Goal: Navigation & Orientation: Find specific page/section

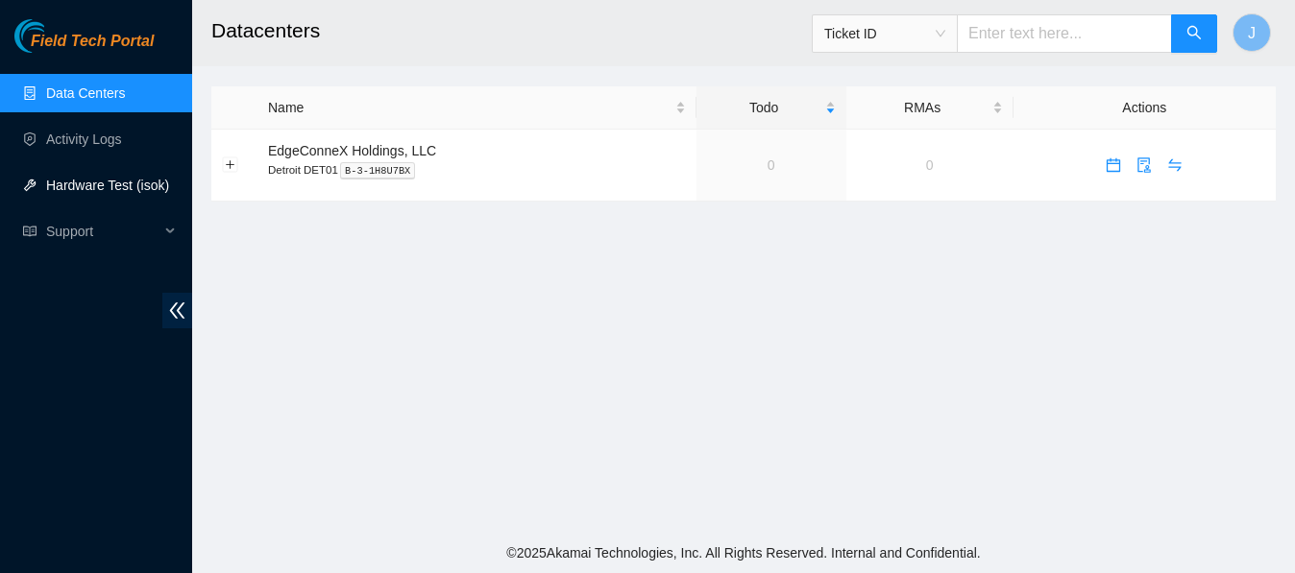
click at [85, 184] on link "Hardware Test (isok)" at bounding box center [107, 185] width 123 height 15
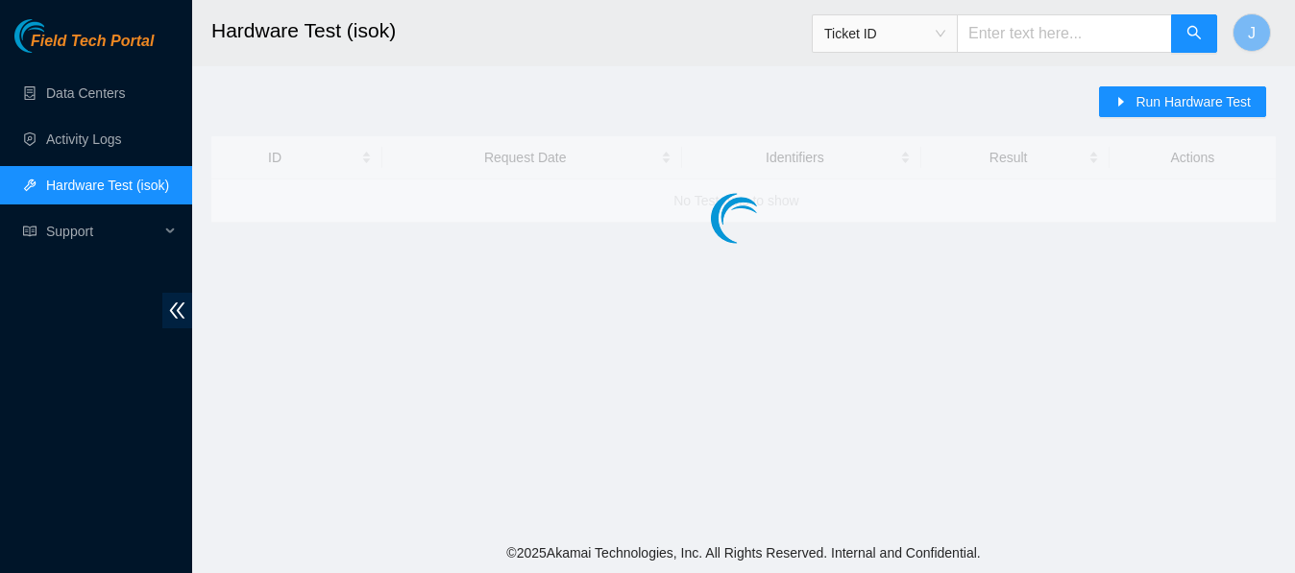
click at [85, 184] on link "Hardware Test (isok)" at bounding box center [107, 185] width 123 height 15
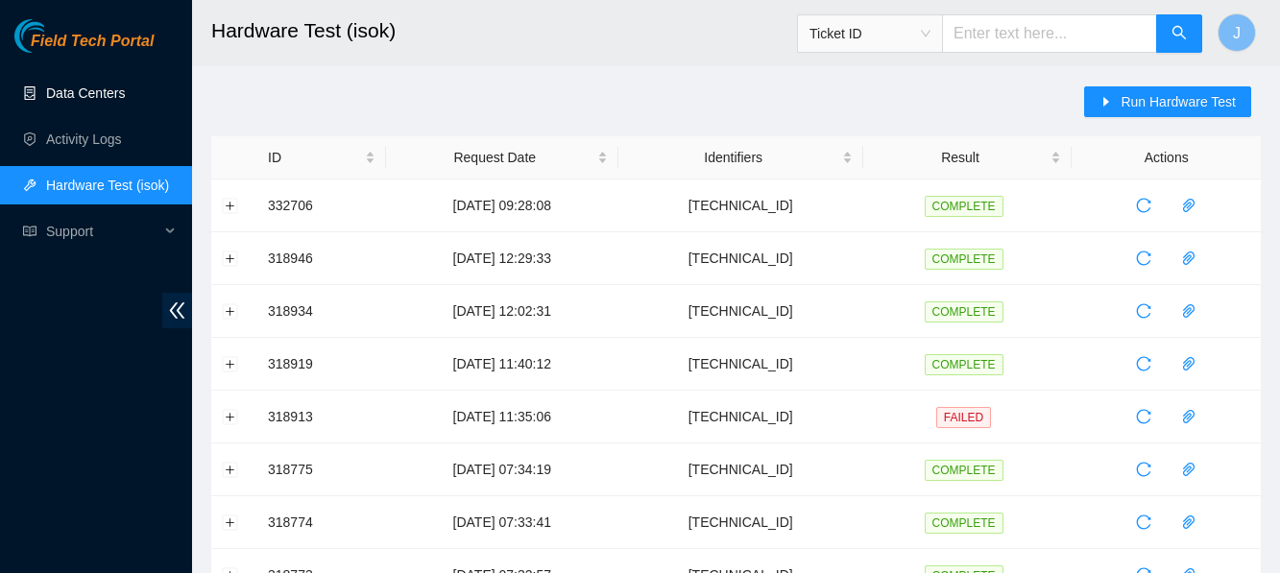
click at [86, 90] on link "Data Centers" at bounding box center [85, 92] width 79 height 15
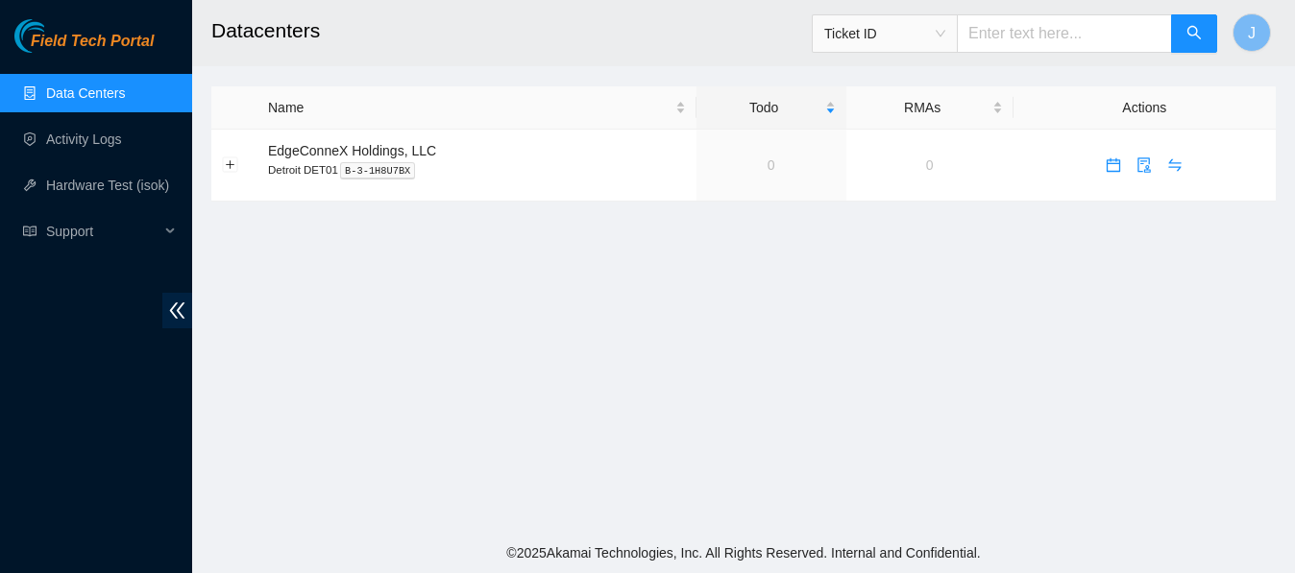
click at [86, 90] on link "Data Centers" at bounding box center [85, 92] width 79 height 15
click at [81, 140] on link "Activity Logs" at bounding box center [84, 139] width 76 height 15
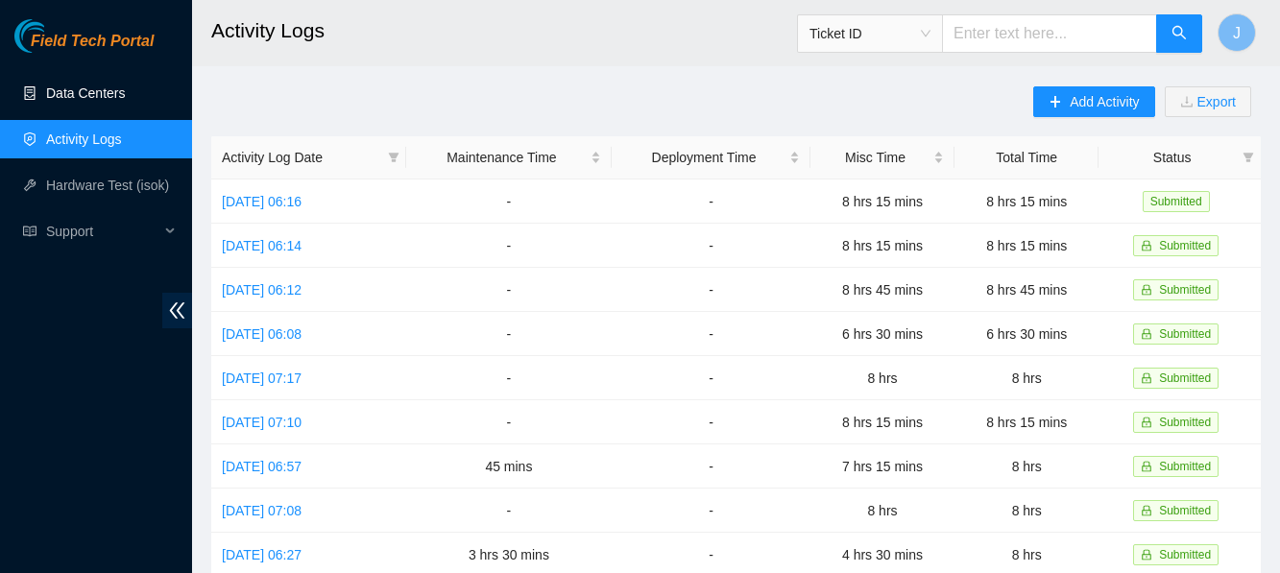
click at [105, 92] on link "Data Centers" at bounding box center [85, 92] width 79 height 15
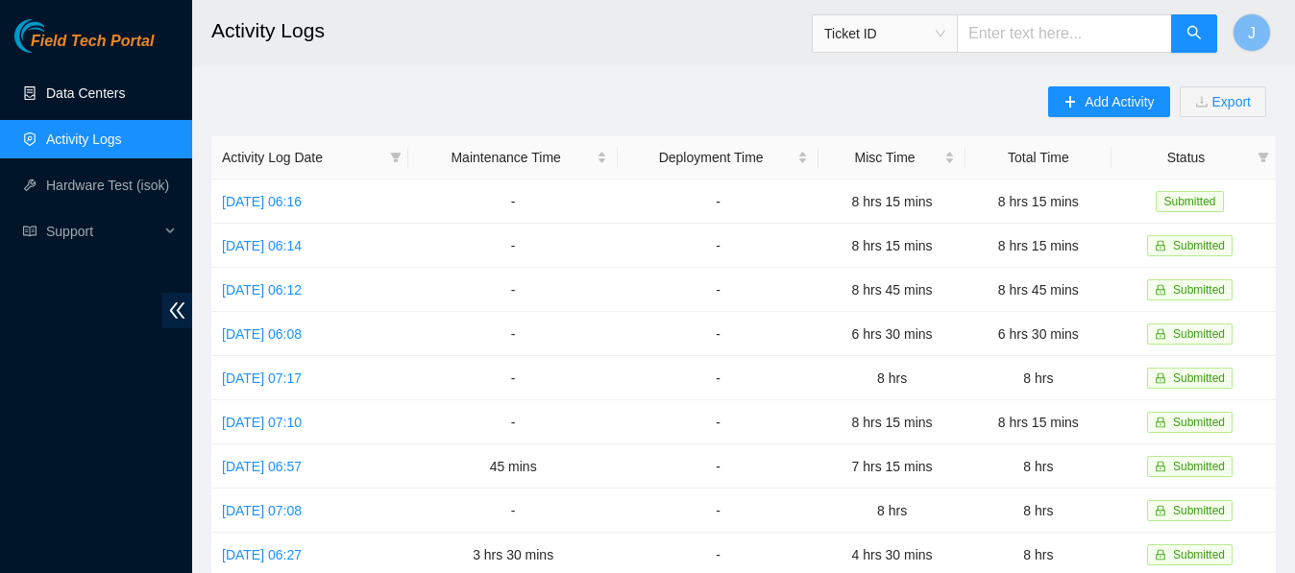
click at [105, 92] on link "Data Centers" at bounding box center [85, 92] width 79 height 15
